Goal: Find specific page/section: Find specific page/section

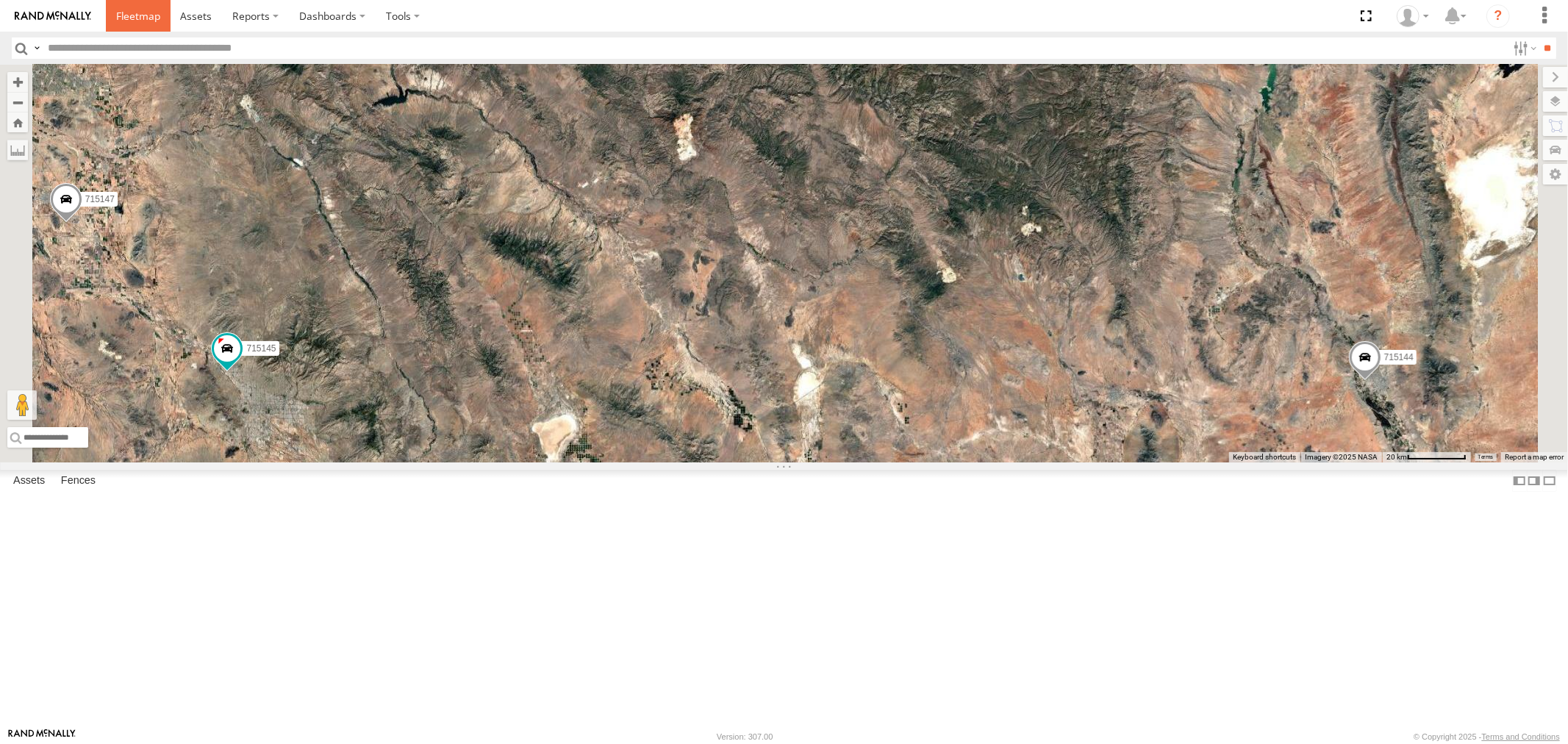
click at [142, 19] on span at bounding box center [138, 16] width 44 height 14
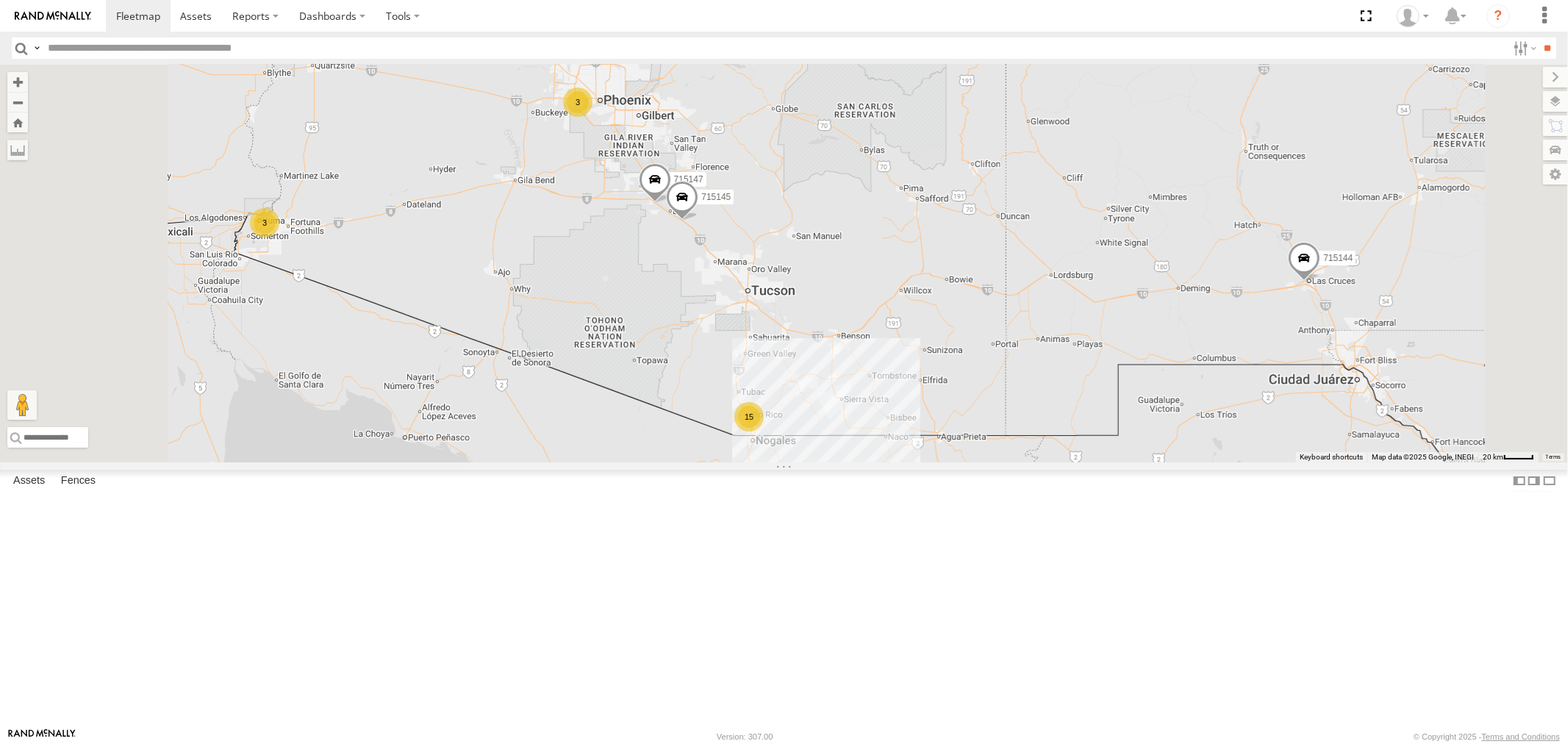
click at [0, 0] on div "715147" at bounding box center [0, 0] width 0 height 0
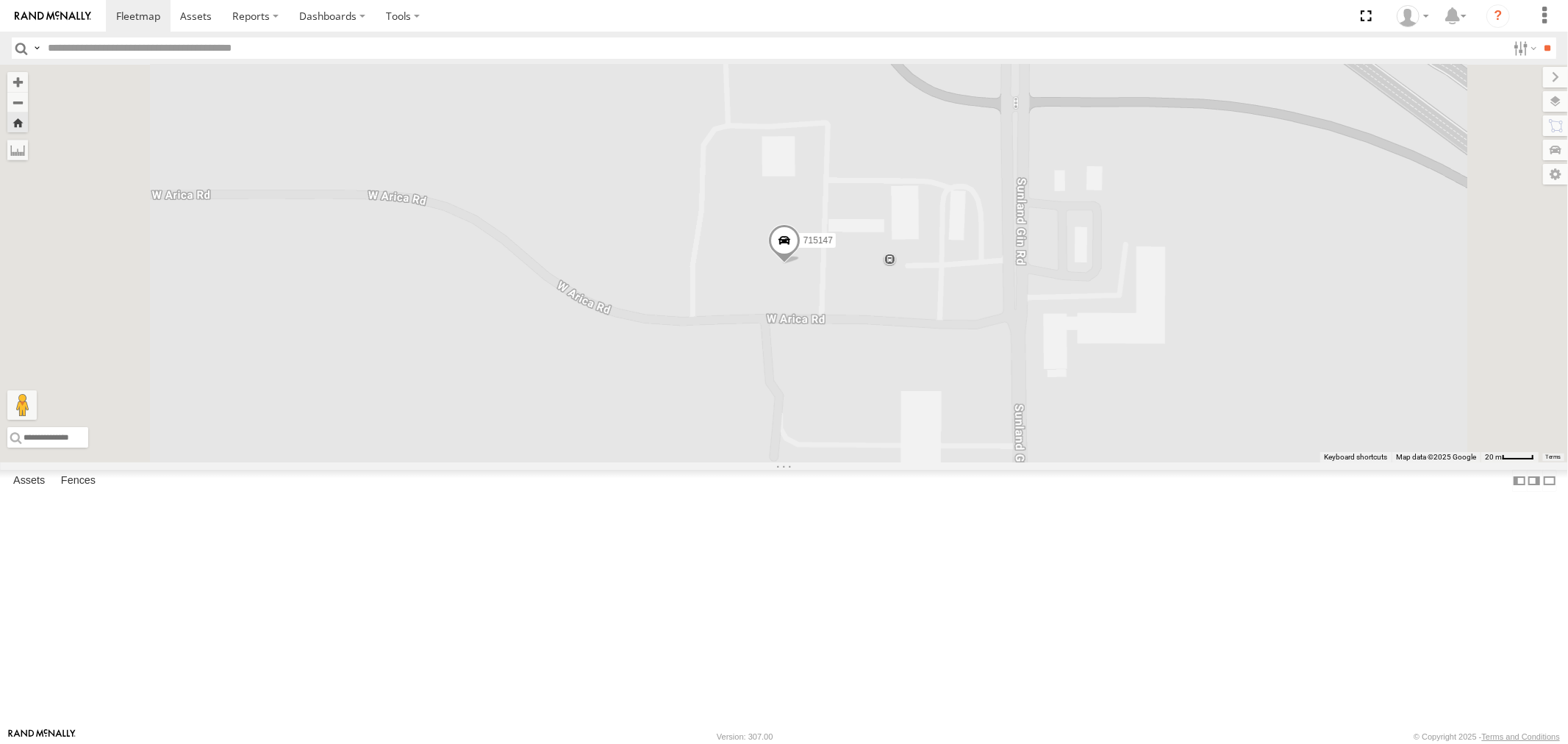
click at [1561, 99] on label at bounding box center [1555, 101] width 25 height 20
click at [0, 0] on span "Basemaps" at bounding box center [0, 0] width 0 height 0
click at [0, 0] on span "Satellite" at bounding box center [0, 0] width 0 height 0
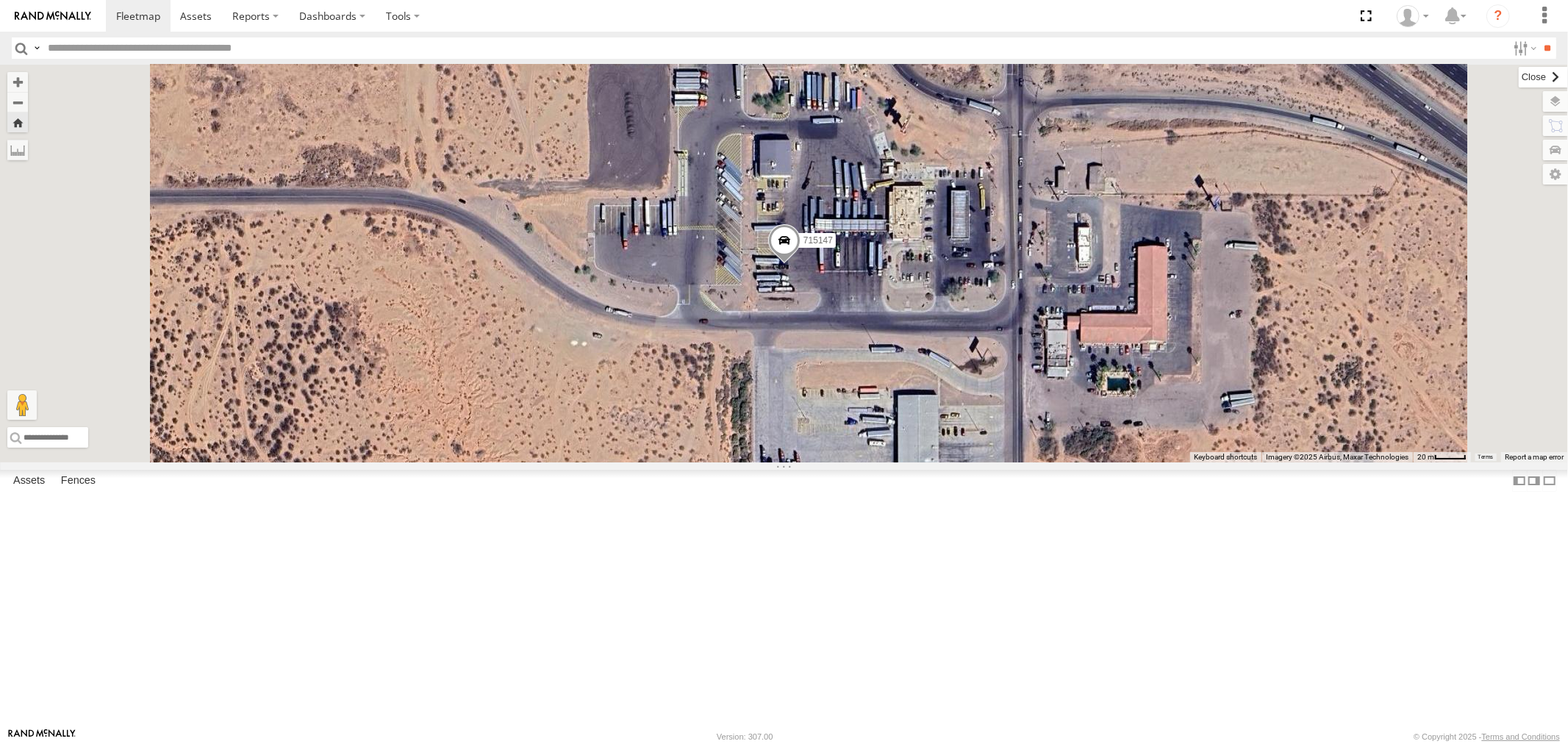
click at [1518, 81] on label at bounding box center [1542, 77] width 49 height 20
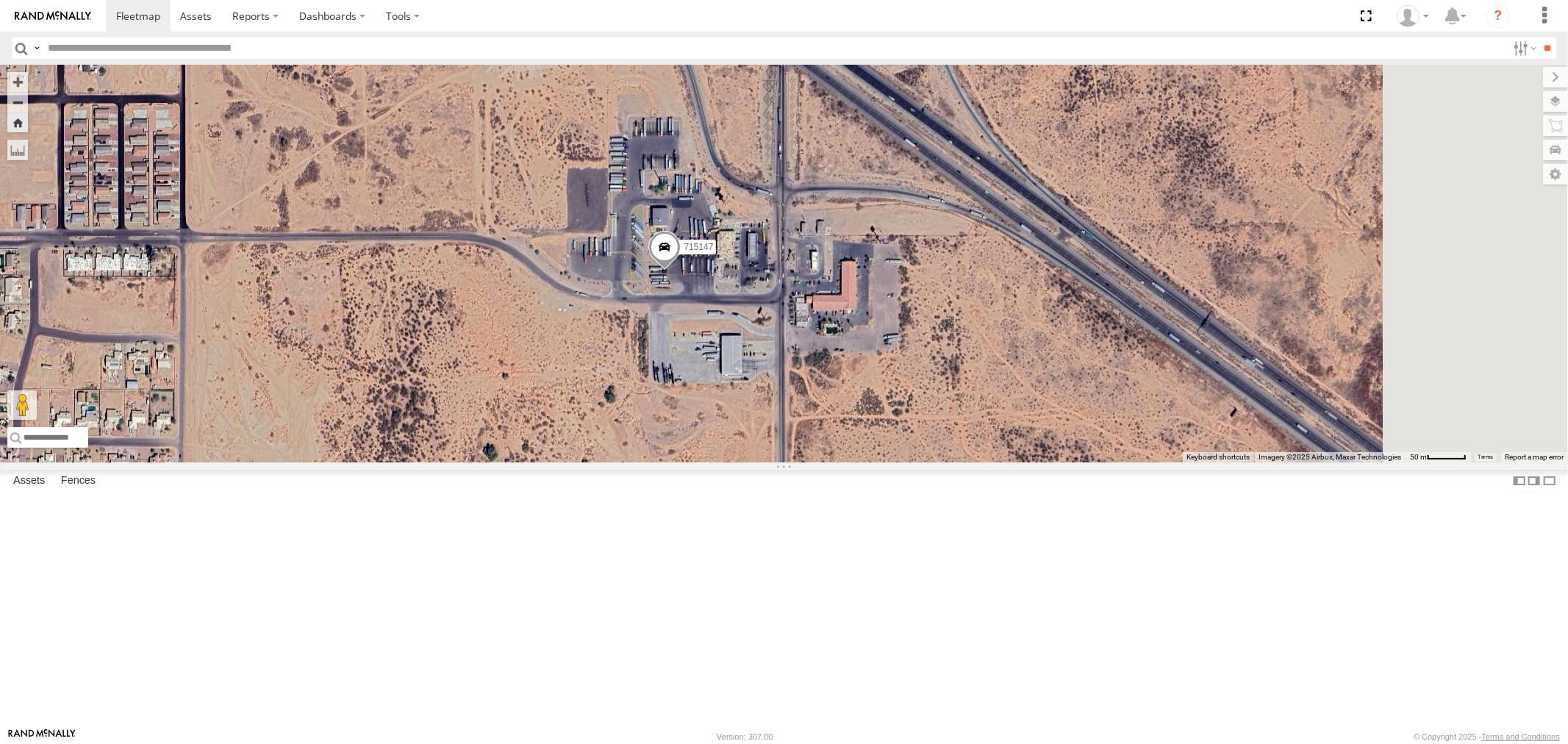
drag, startPoint x: 969, startPoint y: 370, endPoint x: 840, endPoint y: 394, distance: 131.2
click at [680, 270] on span at bounding box center [664, 250] width 32 height 40
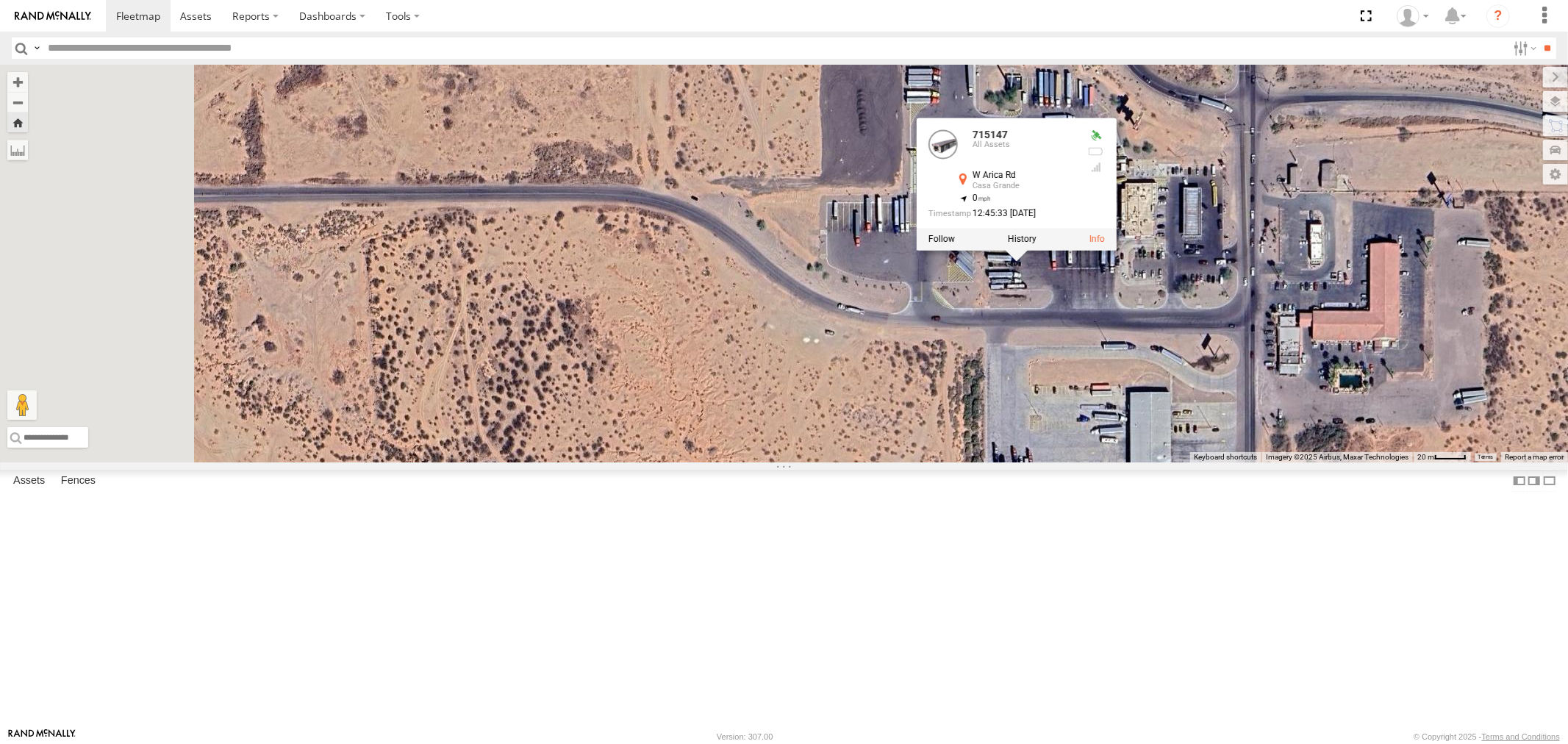
drag, startPoint x: 627, startPoint y: 341, endPoint x: 892, endPoint y: 320, distance: 265.8
click at [892, 320] on div "715147 715147 All Assets W Arica Rd Casa Grande 32.80629 , -111.67277 0 12:45:3…" at bounding box center [784, 263] width 1568 height 397
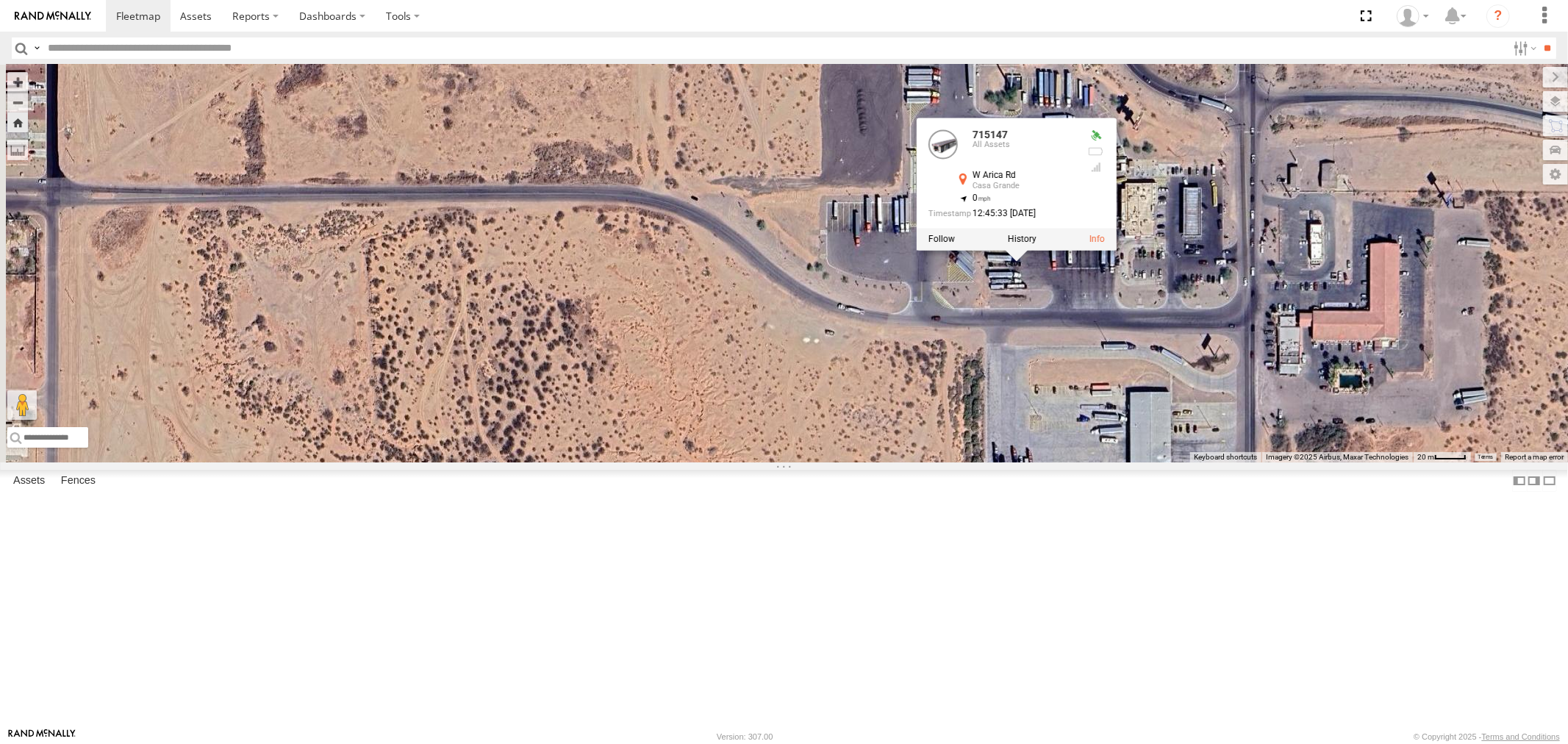
click at [755, 295] on div "715147 715147 All Assets W Arica Rd Casa Grande 32.80629 , -111.67277 0 12:45:3…" at bounding box center [784, 263] width 1568 height 397
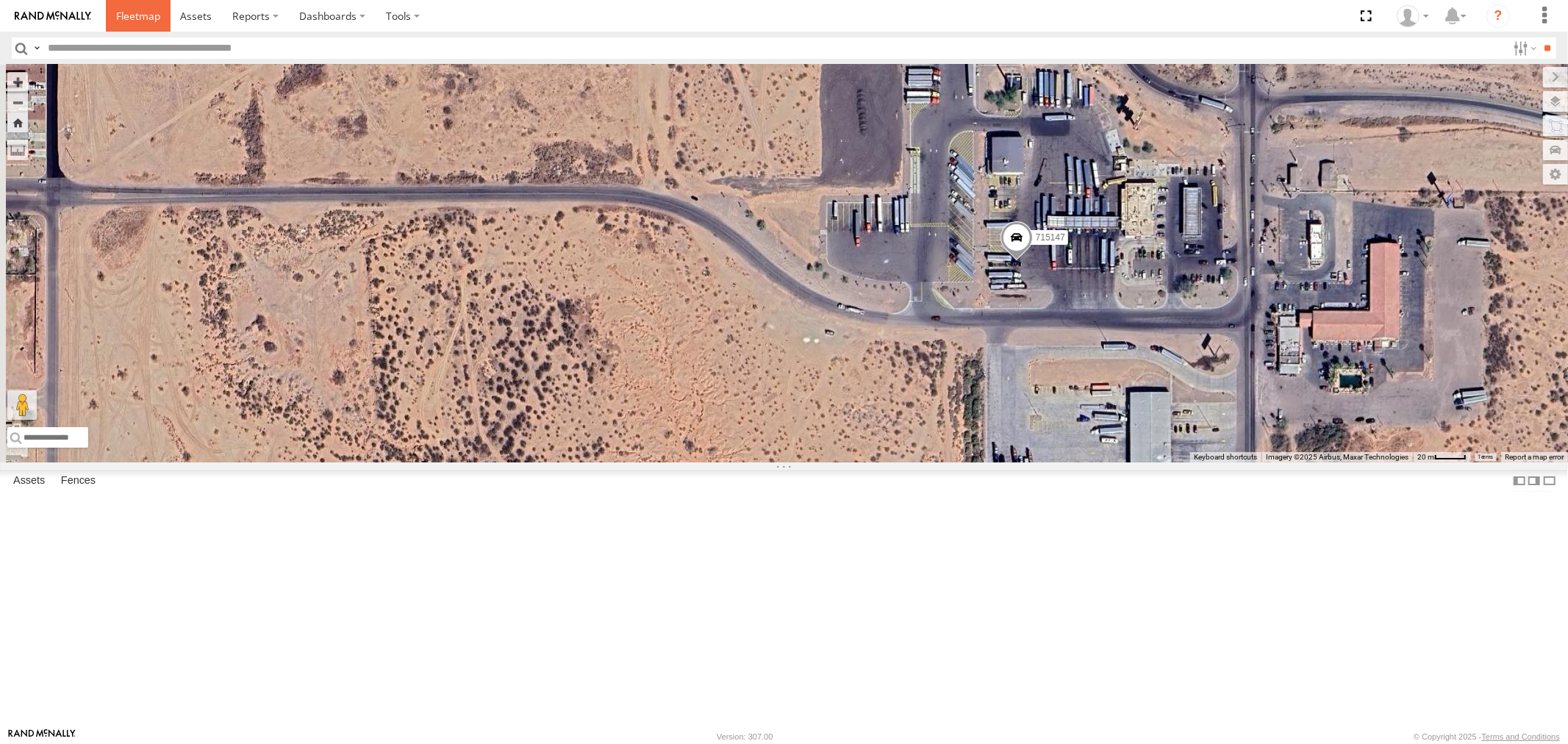
click at [140, 20] on span at bounding box center [138, 16] width 44 height 14
